Goal: Information Seeking & Learning: Learn about a topic

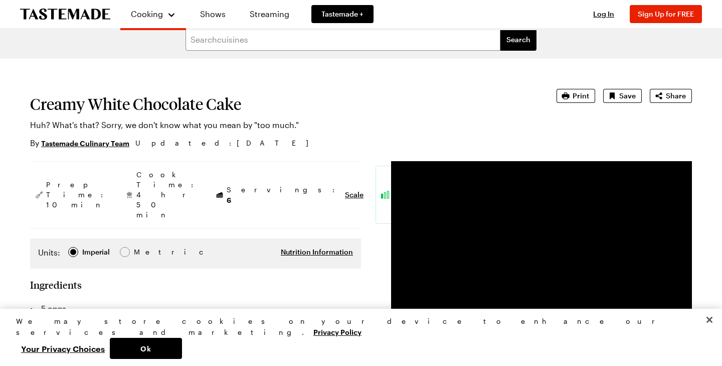
scroll to position [9, 0]
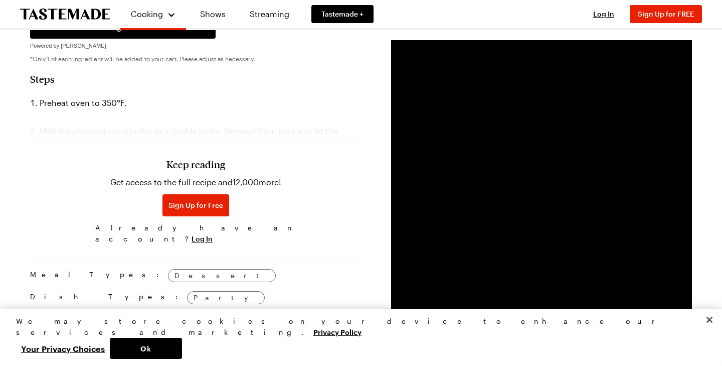
scroll to position [544, 0]
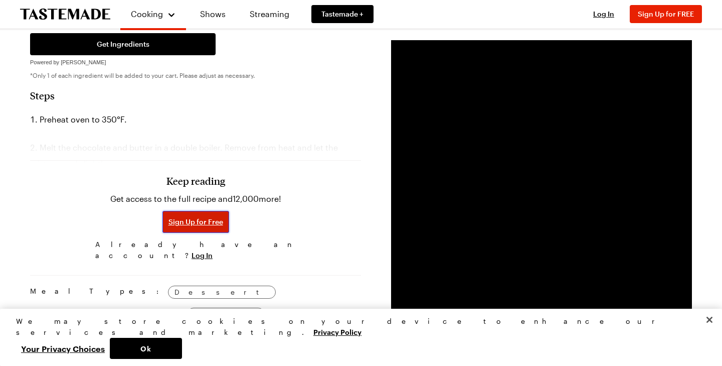
click at [212, 217] on span "Sign Up for Free" at bounding box center [196, 222] width 55 height 10
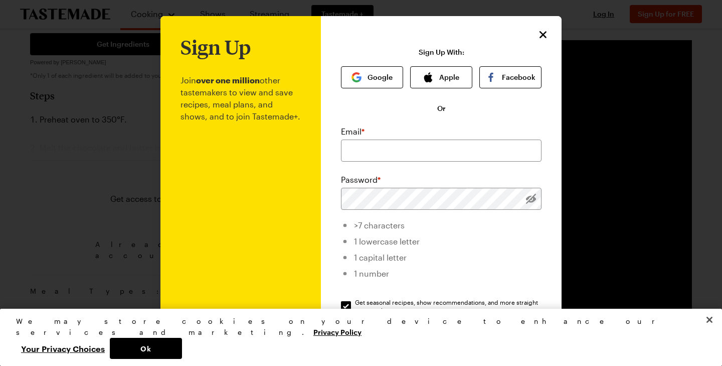
scroll to position [11, 0]
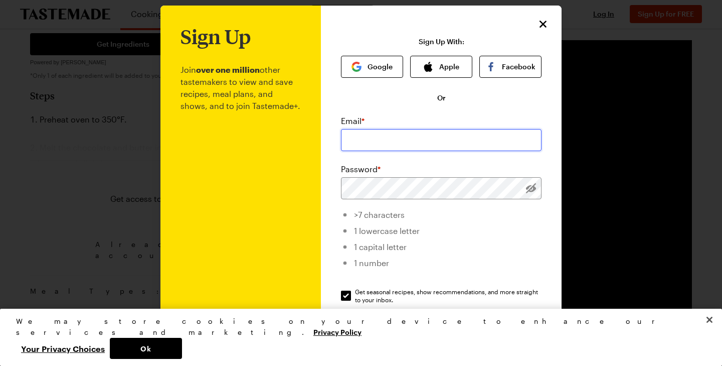
click at [379, 138] on input "email" at bounding box center [441, 140] width 201 height 22
click at [346, 295] on input "Get seasonal recipes, show recommendations, and more straight to your inbox. Ge…" at bounding box center [346, 295] width 10 height 10
checkbox input "false"
click at [372, 72] on button "Google" at bounding box center [372, 67] width 62 height 22
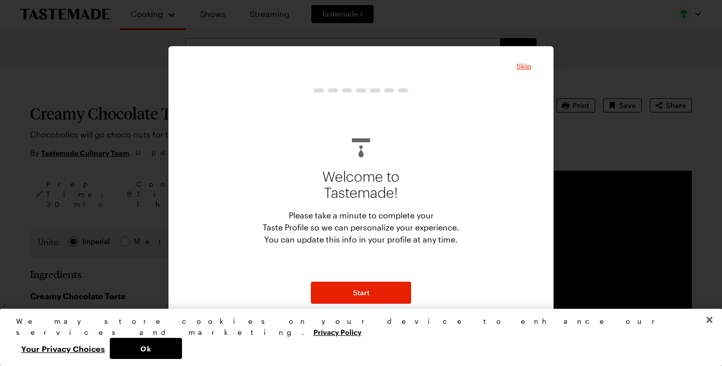
drag, startPoint x: 520, startPoint y: 65, endPoint x: 486, endPoint y: 67, distance: 34.7
click at [520, 65] on span "Skip" at bounding box center [524, 66] width 15 height 10
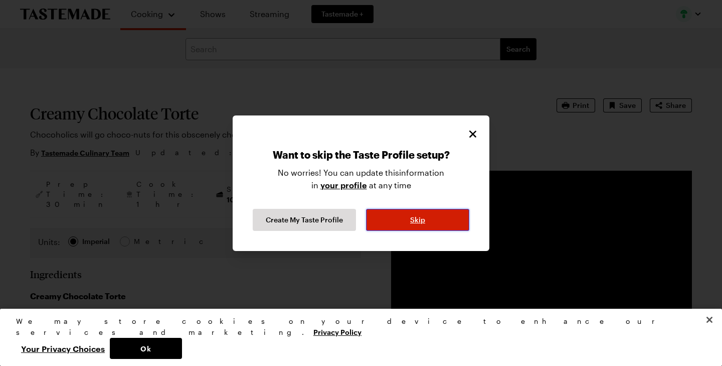
click at [422, 221] on span "Skip" at bounding box center [417, 220] width 15 height 10
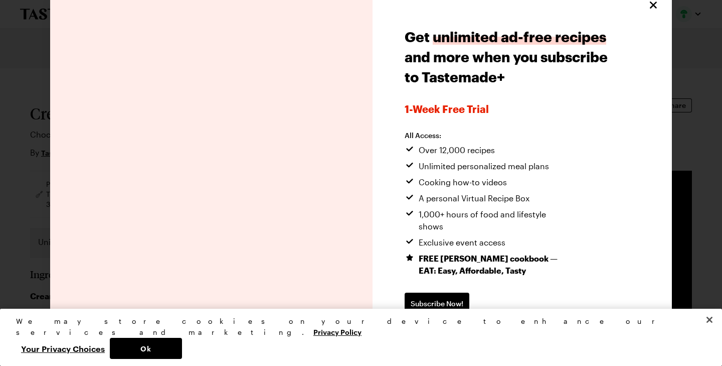
scroll to position [17, 0]
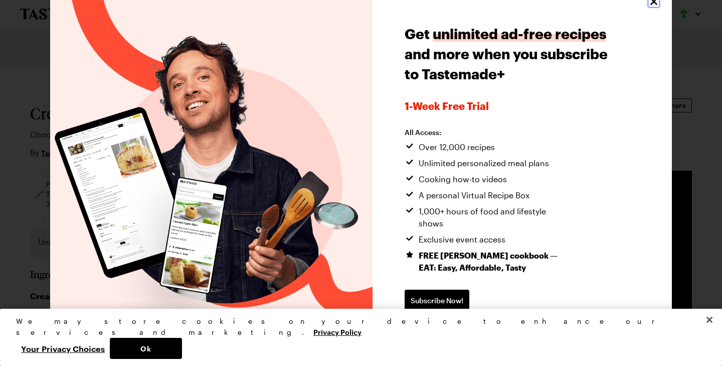
click at [657, 4] on icon "Close" at bounding box center [654, 1] width 12 height 12
type textarea "x"
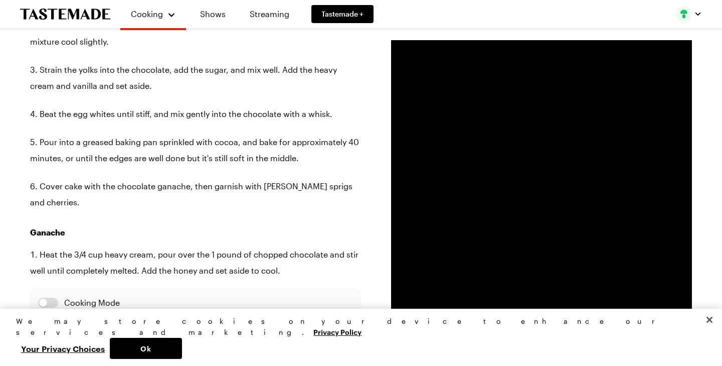
scroll to position [684, 0]
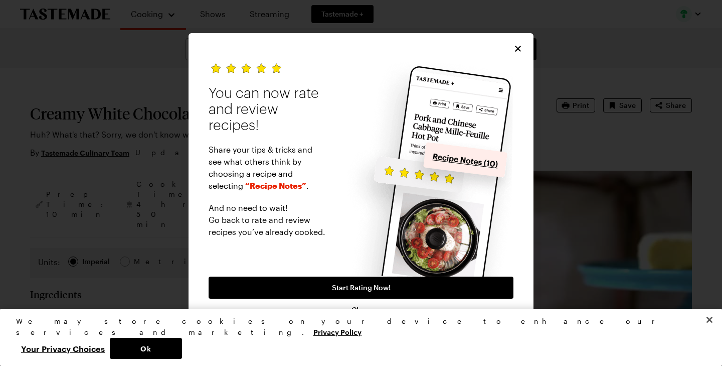
type textarea "x"
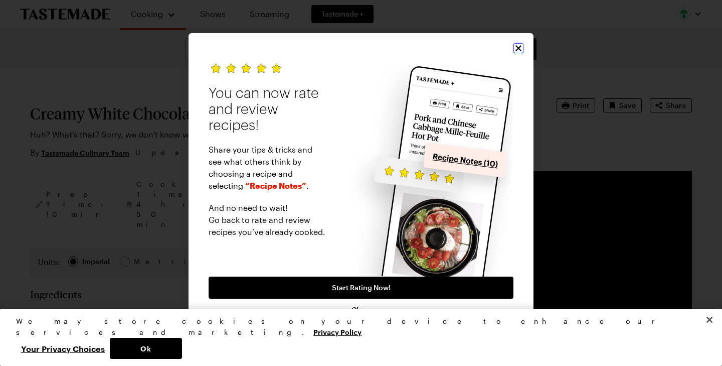
click at [519, 50] on icon "Close" at bounding box center [519, 48] width 10 height 10
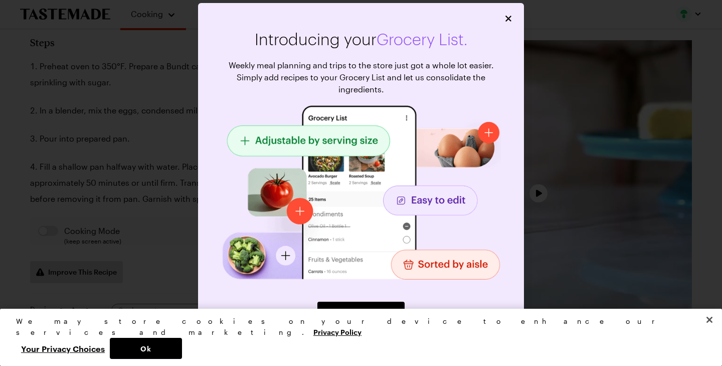
type textarea "x"
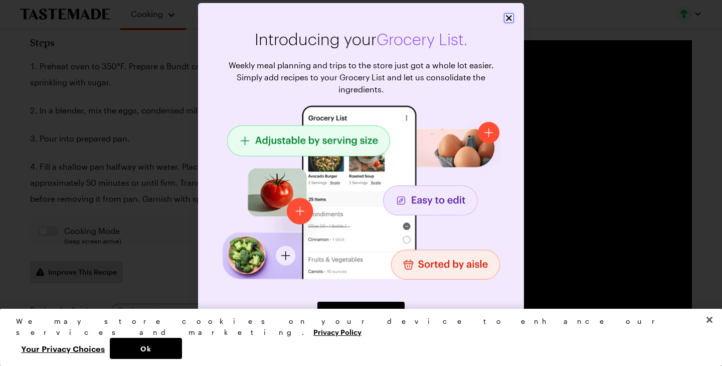
drag, startPoint x: 513, startPoint y: 21, endPoint x: 397, endPoint y: 45, distance: 118.2
click at [513, 21] on icon "Close" at bounding box center [509, 18] width 10 height 10
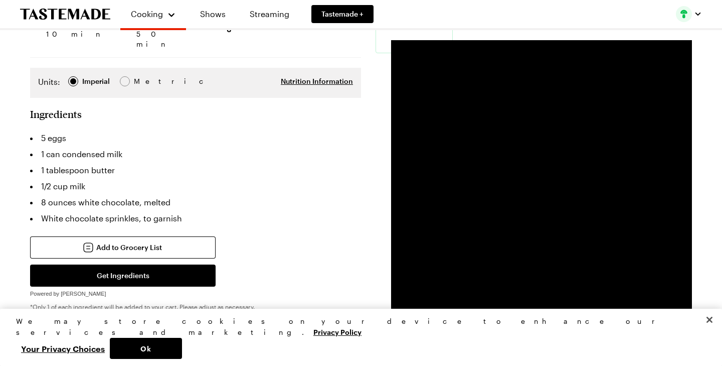
scroll to position [182, 0]
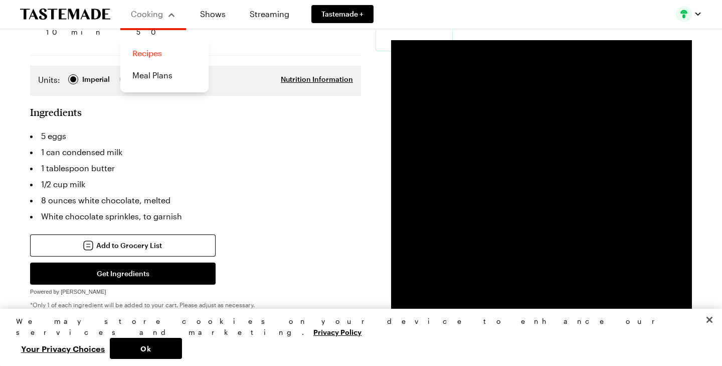
click at [156, 54] on link "Recipes" at bounding box center [164, 53] width 76 height 22
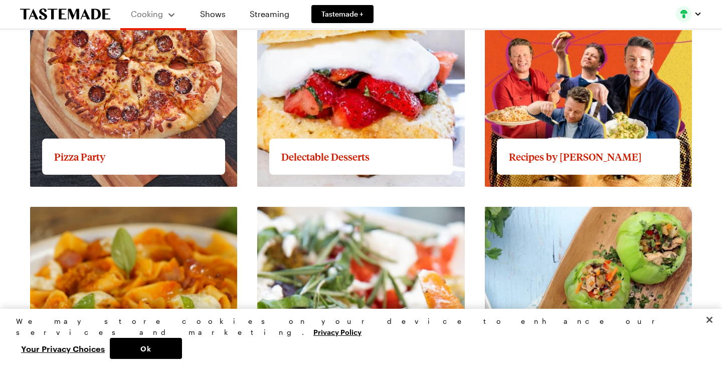
scroll to position [1390, 0]
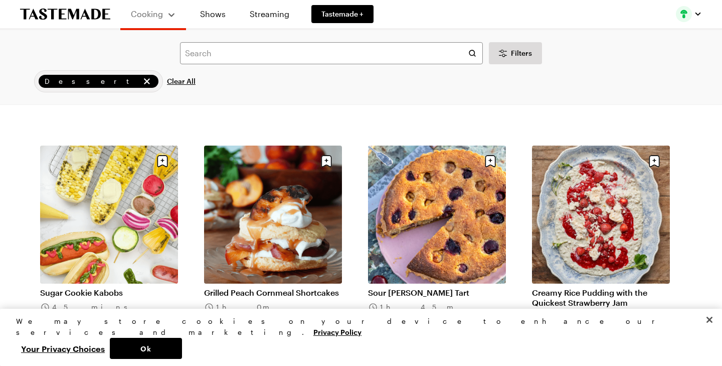
scroll to position [695, 0]
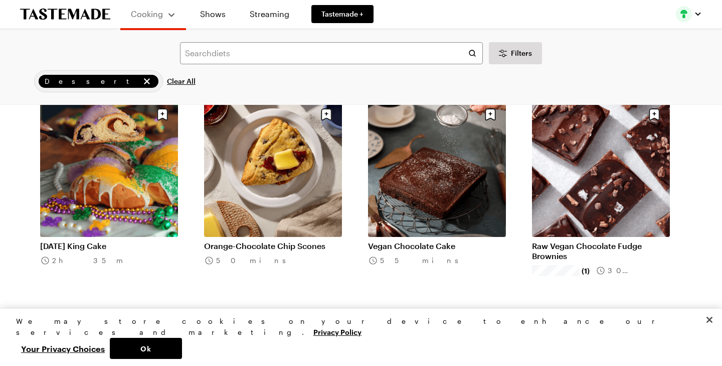
scroll to position [2315, 0]
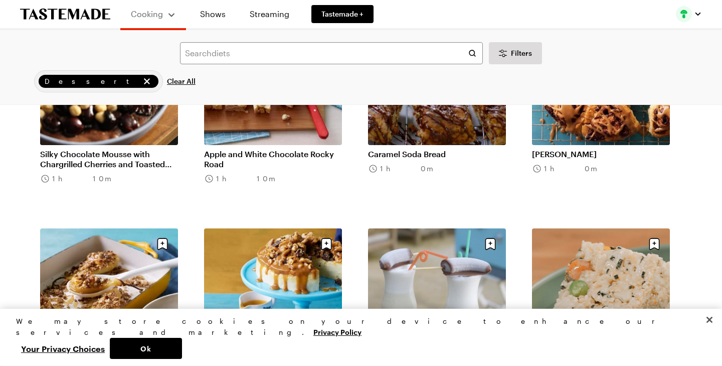
scroll to position [3490, 0]
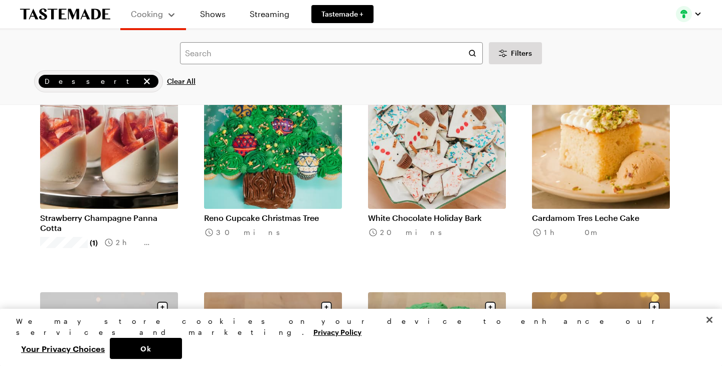
scroll to position [4972, 0]
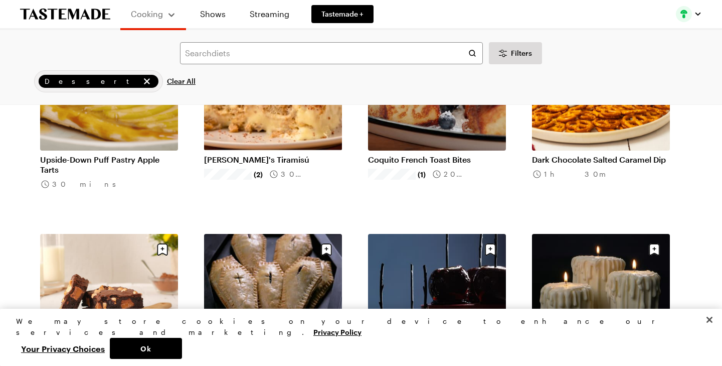
scroll to position [6144, 0]
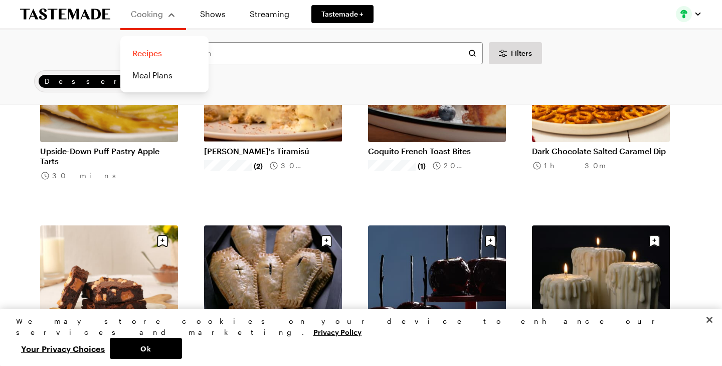
click at [151, 52] on link "Recipes" at bounding box center [164, 53] width 76 height 22
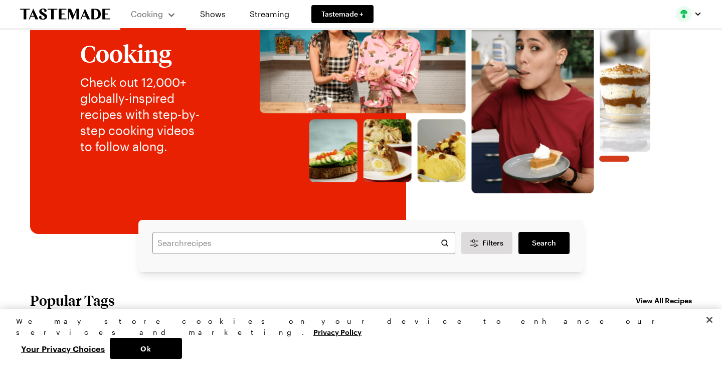
scroll to position [106, 0]
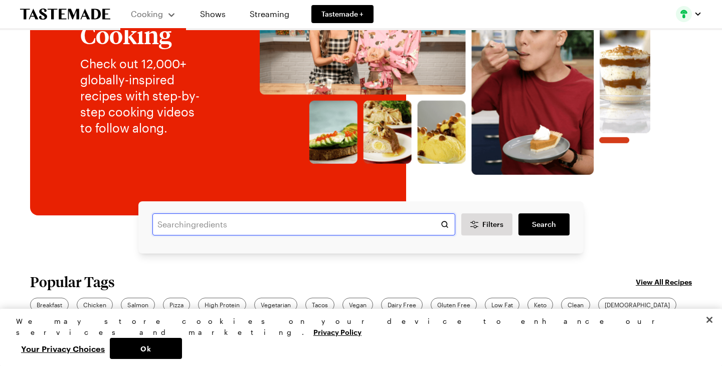
click at [251, 222] on input "text" at bounding box center [303, 224] width 303 height 22
type input "cake"
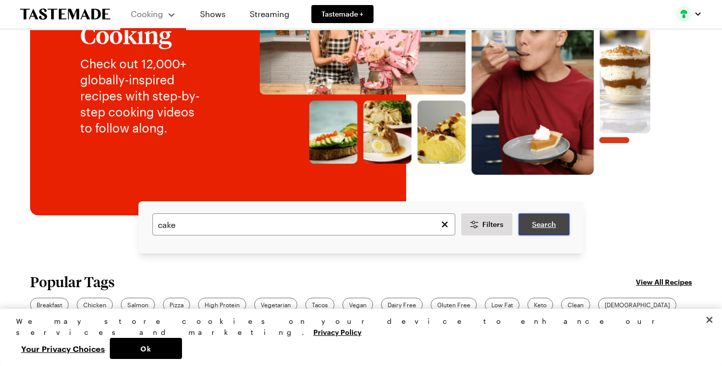
click at [546, 224] on span "Search" at bounding box center [544, 224] width 24 height 10
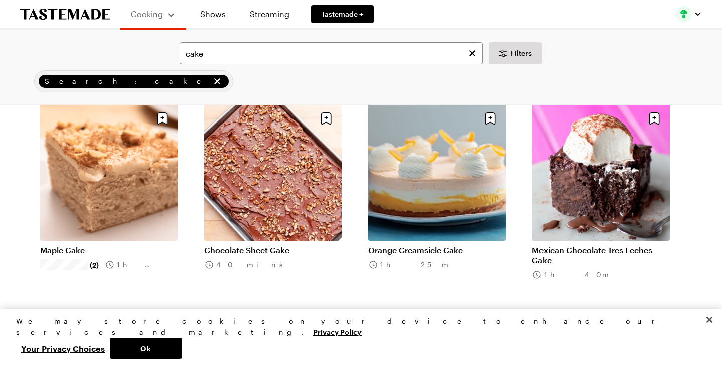
scroll to position [956, 0]
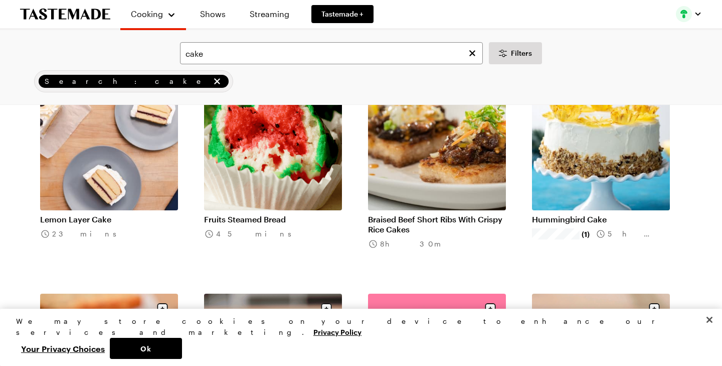
scroll to position [1879, 0]
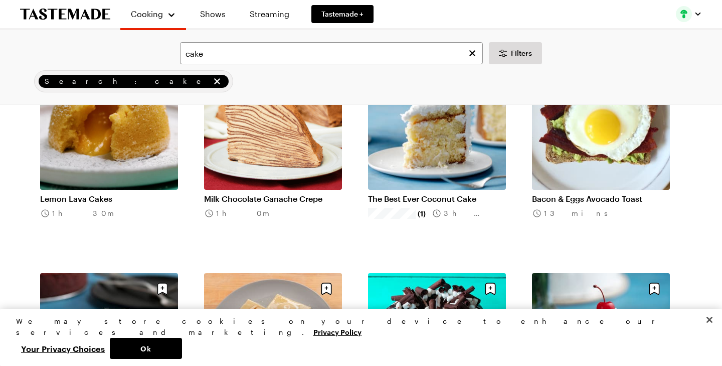
scroll to position [3683, 0]
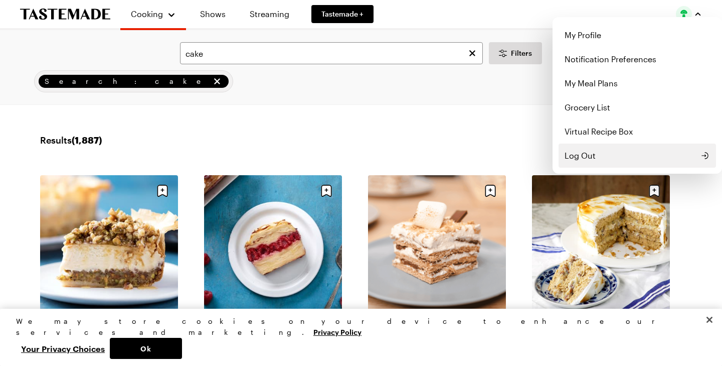
click at [590, 153] on span "Log Out" at bounding box center [580, 155] width 31 height 12
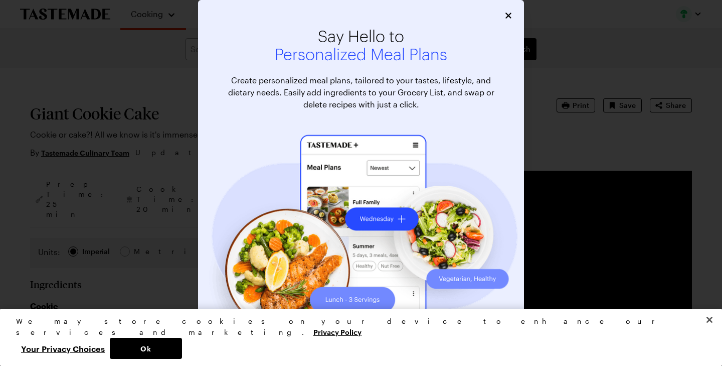
scroll to position [1, 0]
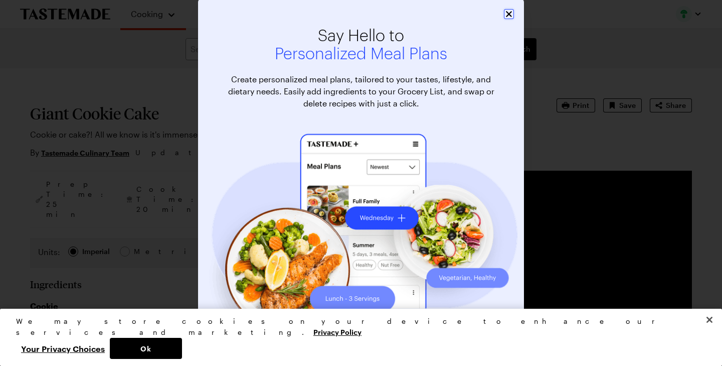
click at [507, 13] on icon "Close" at bounding box center [509, 14] width 10 height 10
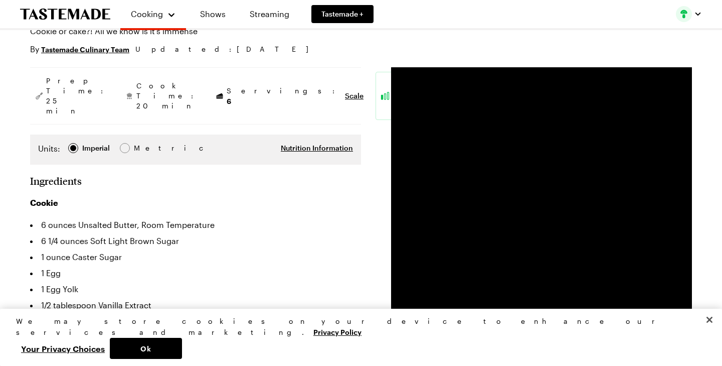
type textarea "x"
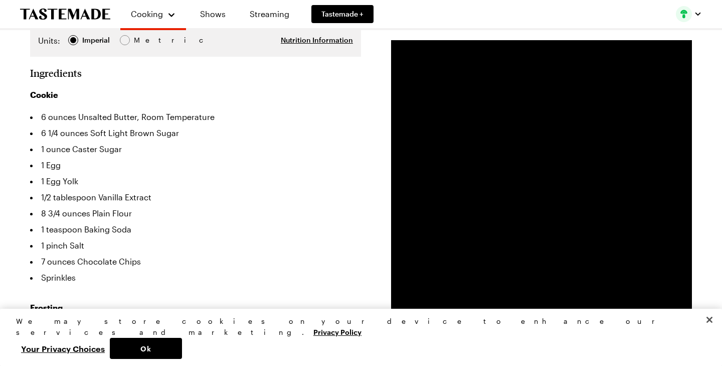
scroll to position [212, 0]
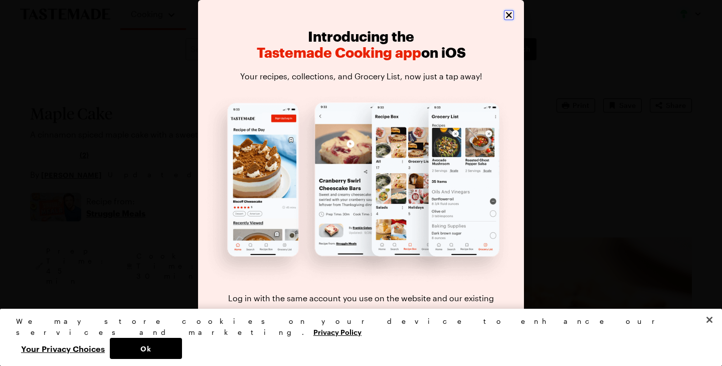
drag, startPoint x: 506, startPoint y: 17, endPoint x: 529, endPoint y: 46, distance: 37.1
click at [506, 17] on icon "Close" at bounding box center [509, 15] width 10 height 10
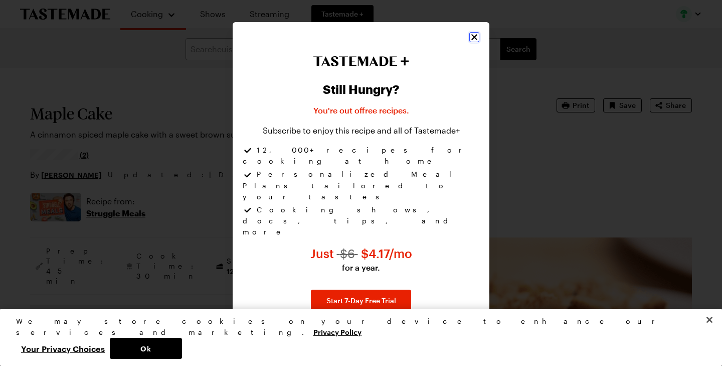
click at [472, 42] on icon "Close" at bounding box center [475, 37] width 10 height 10
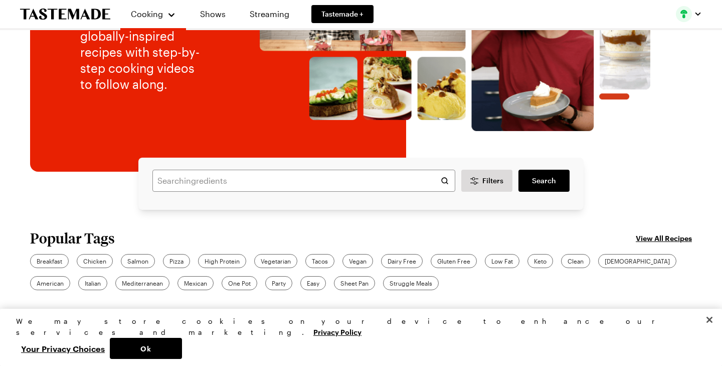
scroll to position [147, 0]
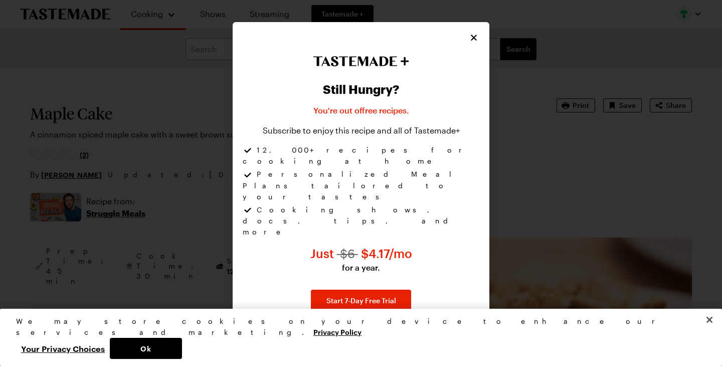
type textarea "x"
click at [474, 42] on icon "Close" at bounding box center [475, 37] width 10 height 10
